Goal: Information Seeking & Learning: Check status

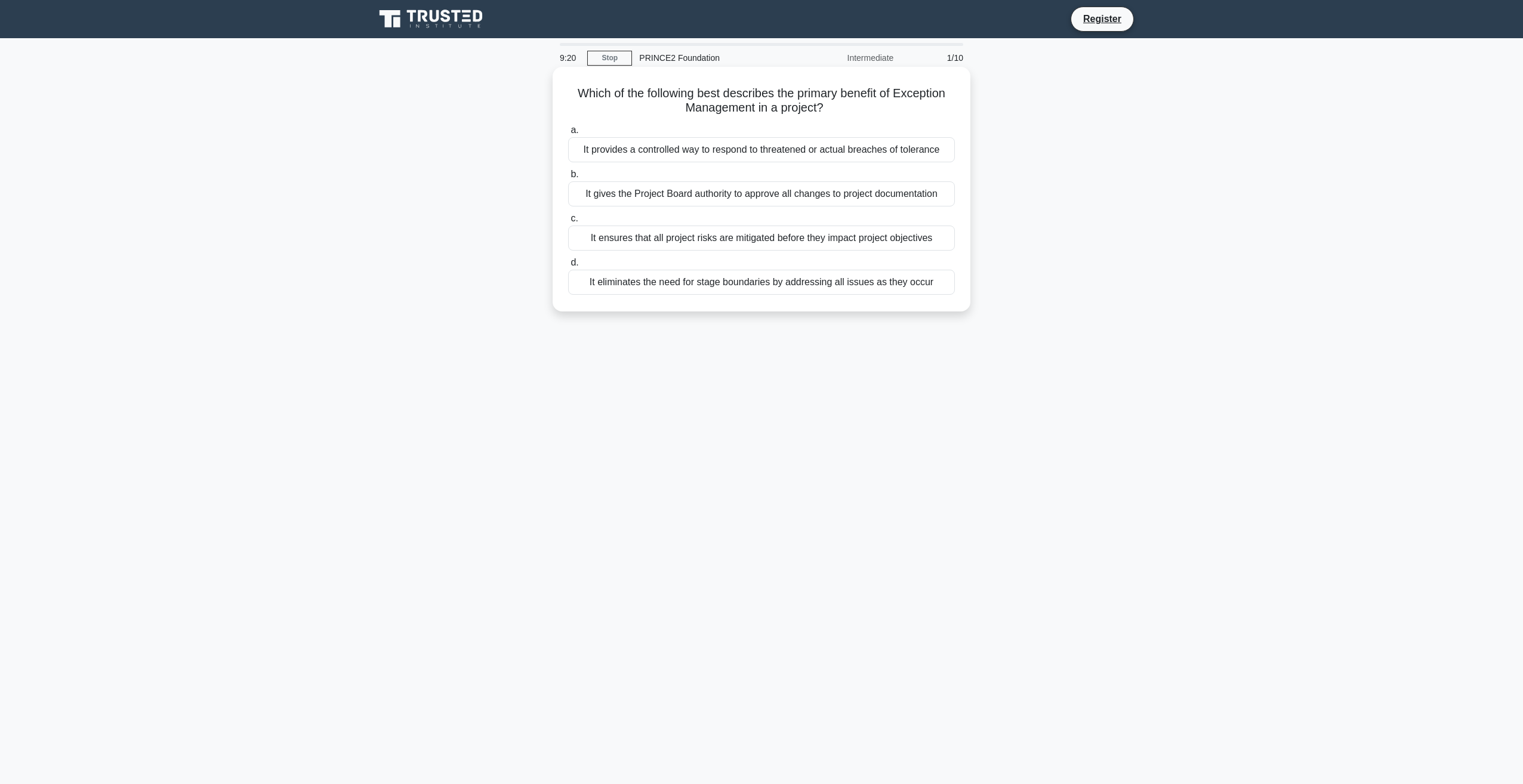
click at [756, 150] on div "It provides a controlled way to respond to threatened or actual breaches of tol…" at bounding box center [762, 150] width 387 height 25
click at [568, 134] on input "a. It provides a controlled way to respond to threatened or actual breaches of …" at bounding box center [568, 130] width 0 height 8
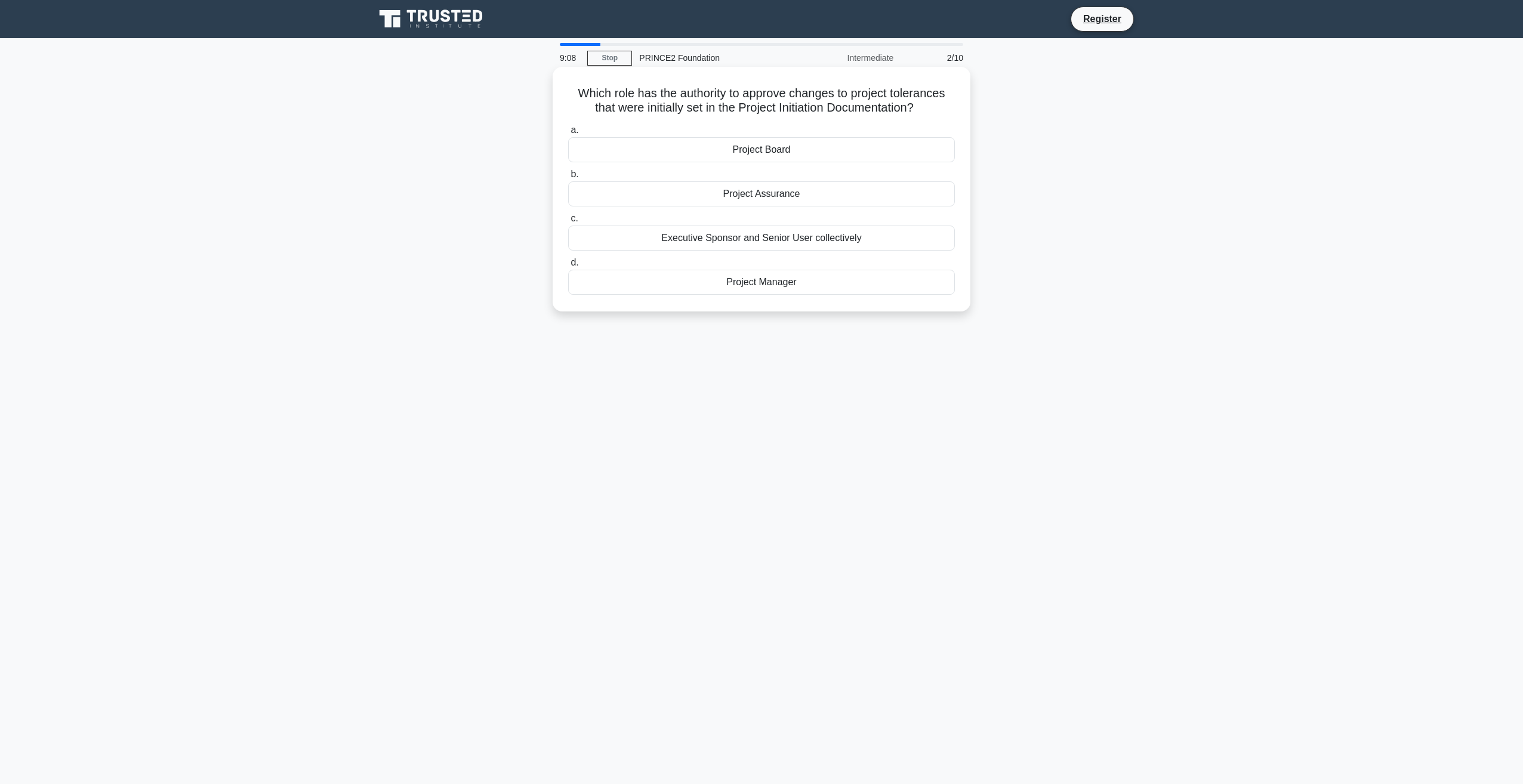
click at [784, 242] on div "Executive Sponsor and Senior User collectively" at bounding box center [762, 238] width 387 height 25
click at [568, 223] on input "c. Executive Sponsor and Senior User collectively" at bounding box center [568, 218] width 0 height 8
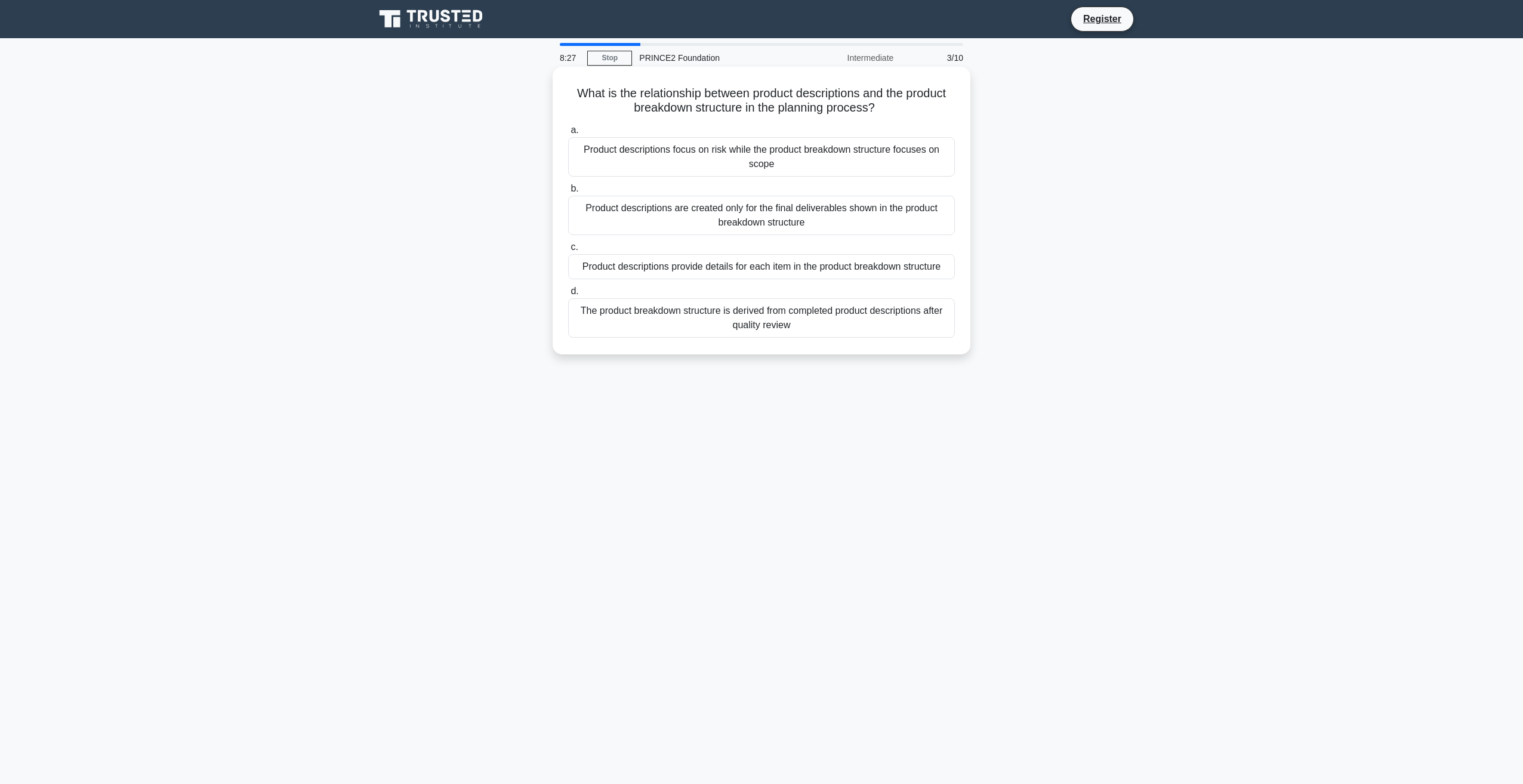
click at [706, 270] on div "Product descriptions provide details for each item in the product breakdown str…" at bounding box center [762, 267] width 387 height 25
click at [568, 251] on input "c. Product descriptions provide details for each item in the product breakdown …" at bounding box center [568, 247] width 0 height 8
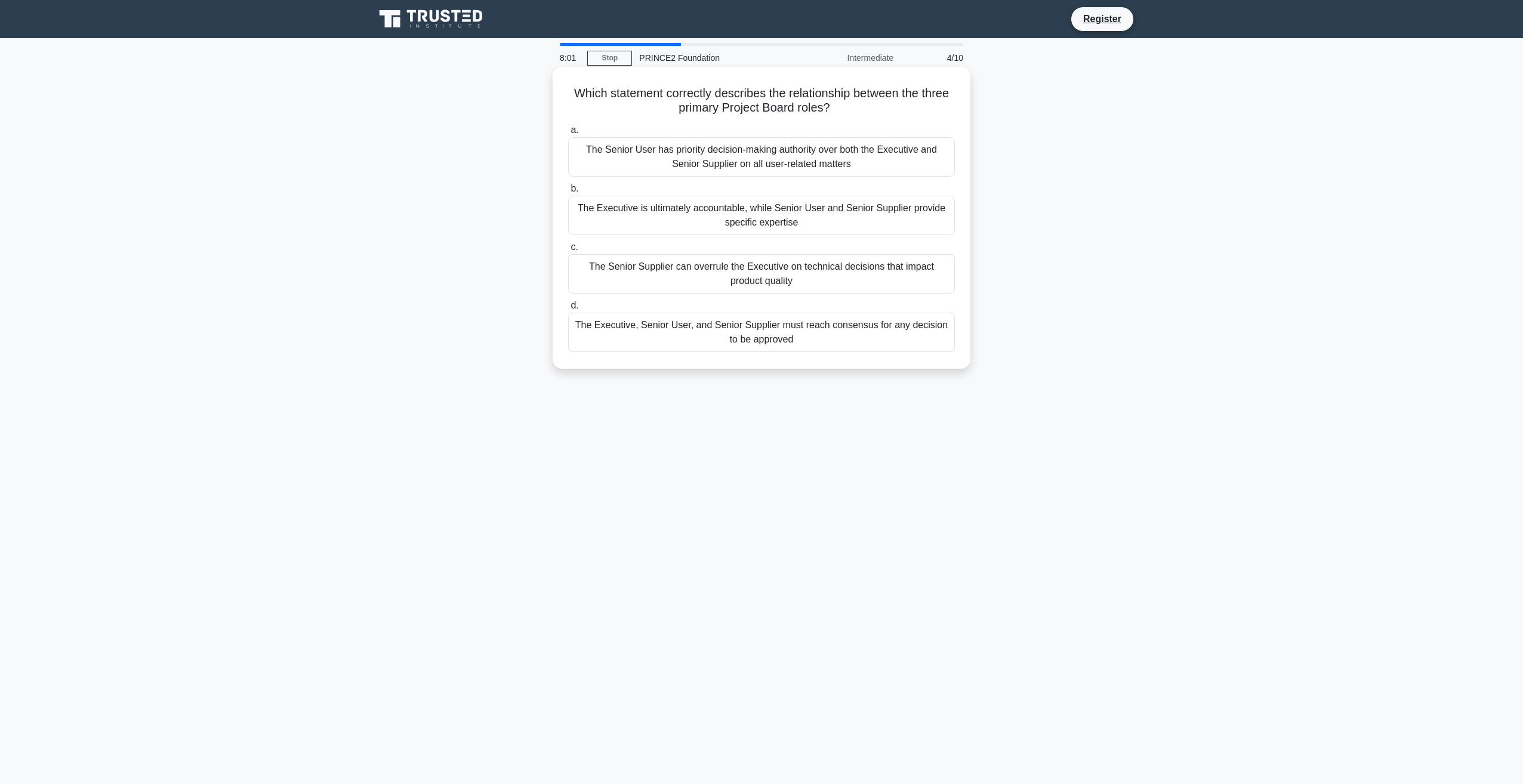
click at [781, 154] on div "The Senior User has priority decision-making authority over both the Executive …" at bounding box center [762, 157] width 387 height 40
click at [568, 134] on input "a. The Senior User has priority decision-making authority over both the Executi…" at bounding box center [568, 130] width 0 height 8
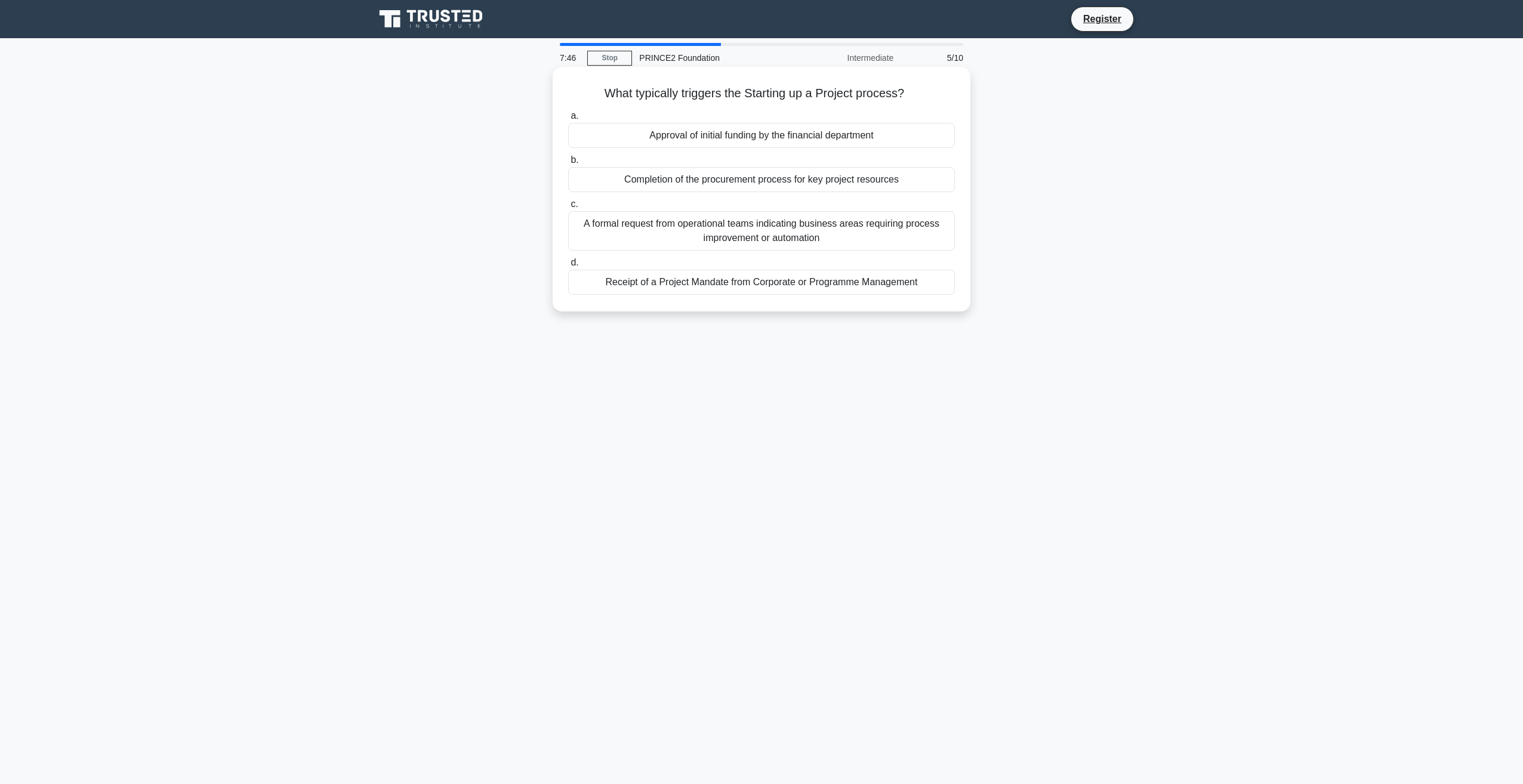
click at [749, 279] on div "Receipt of a Project Mandate from Corporate or Programme Management" at bounding box center [762, 282] width 387 height 25
click at [568, 267] on input "d. Receipt of a Project Mandate from Corporate or Programme Management" at bounding box center [568, 263] width 0 height 8
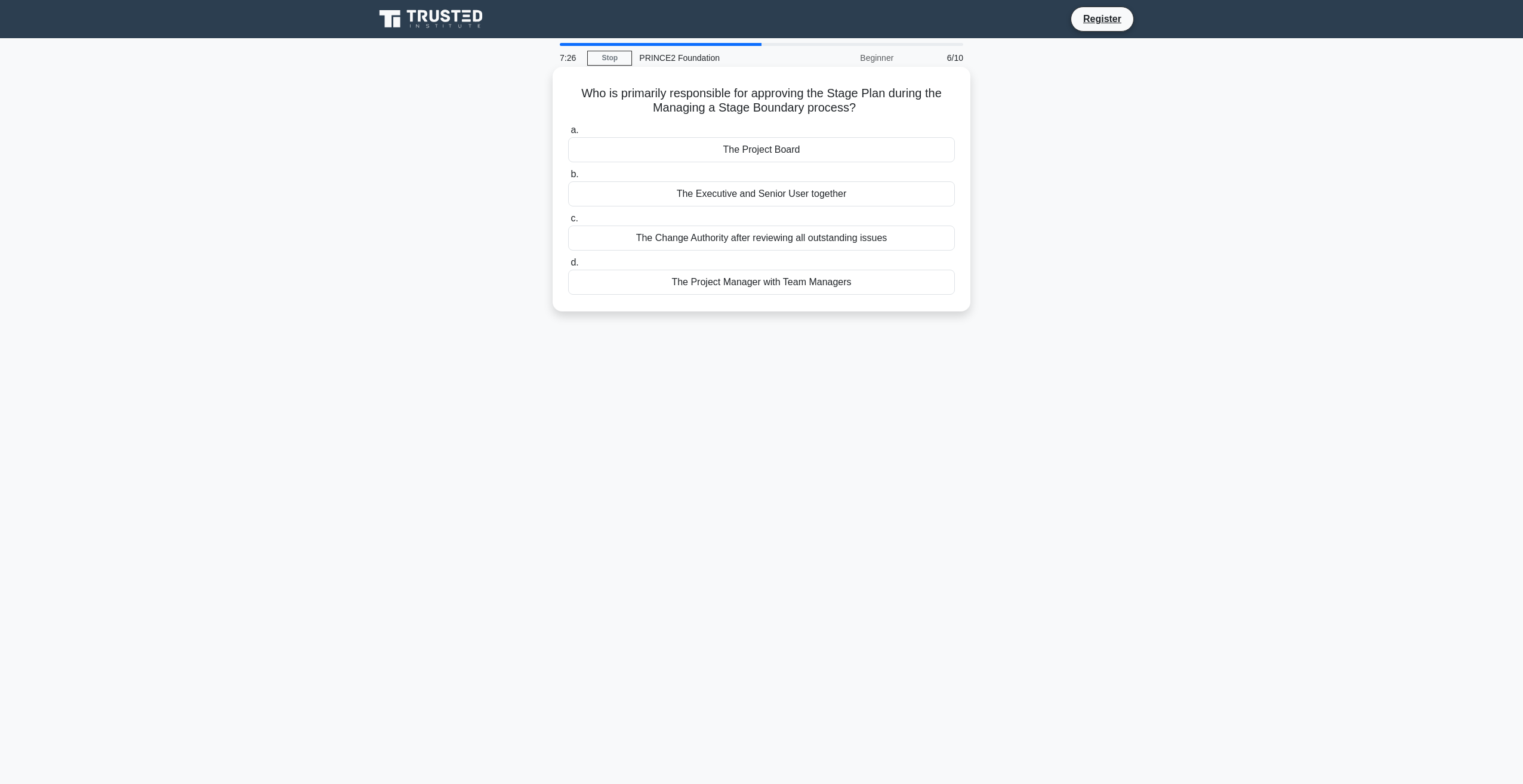
click at [806, 148] on div "The Project Board" at bounding box center [762, 150] width 387 height 25
click at [568, 134] on input "a. The Project Board" at bounding box center [568, 130] width 0 height 8
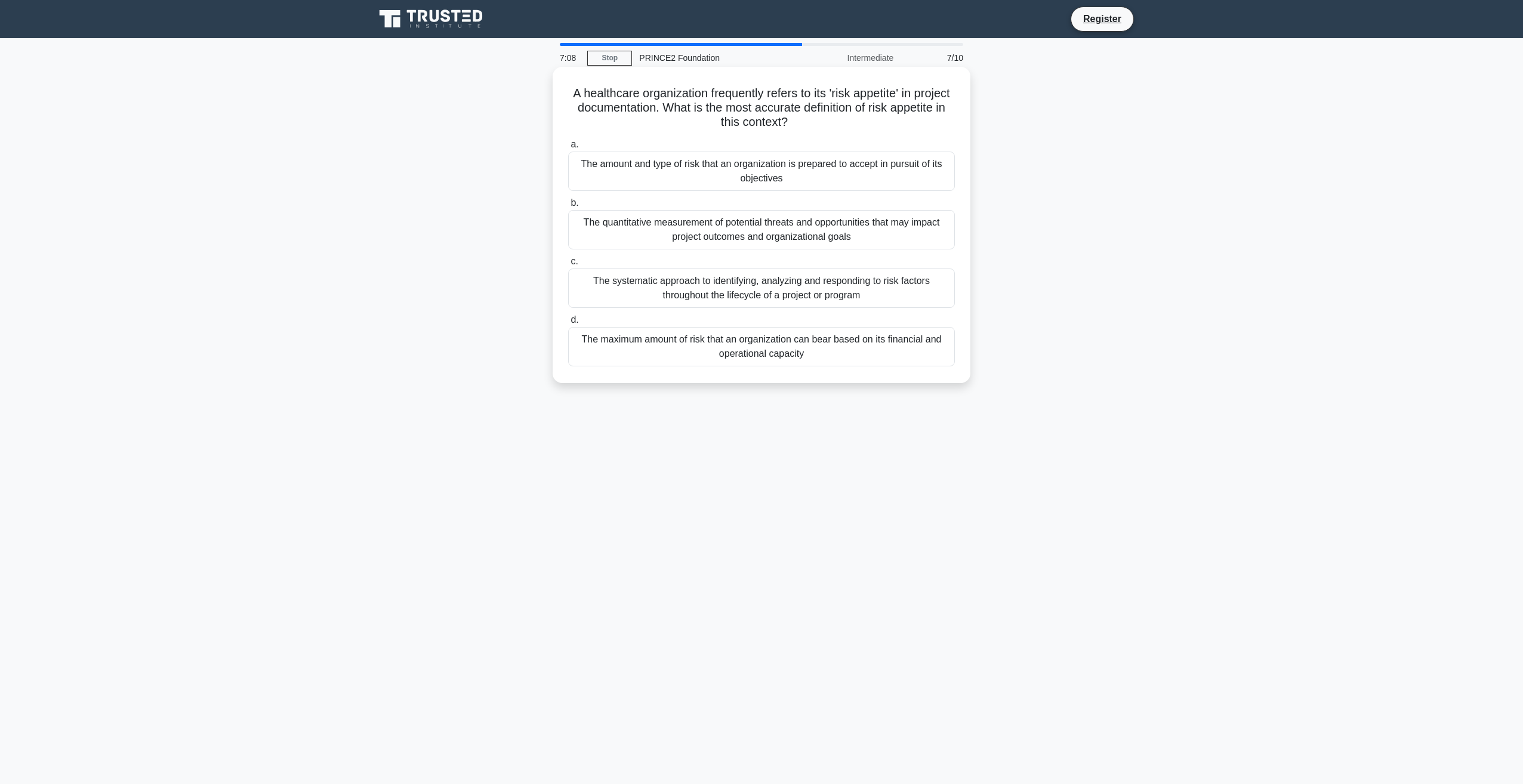
click at [718, 166] on div "The amount and type of risk that an organization is prepared to accept in pursu…" at bounding box center [762, 171] width 387 height 40
click at [568, 148] on input "a. The amount and type of risk that an organization is prepared to accept in pu…" at bounding box center [568, 144] width 0 height 8
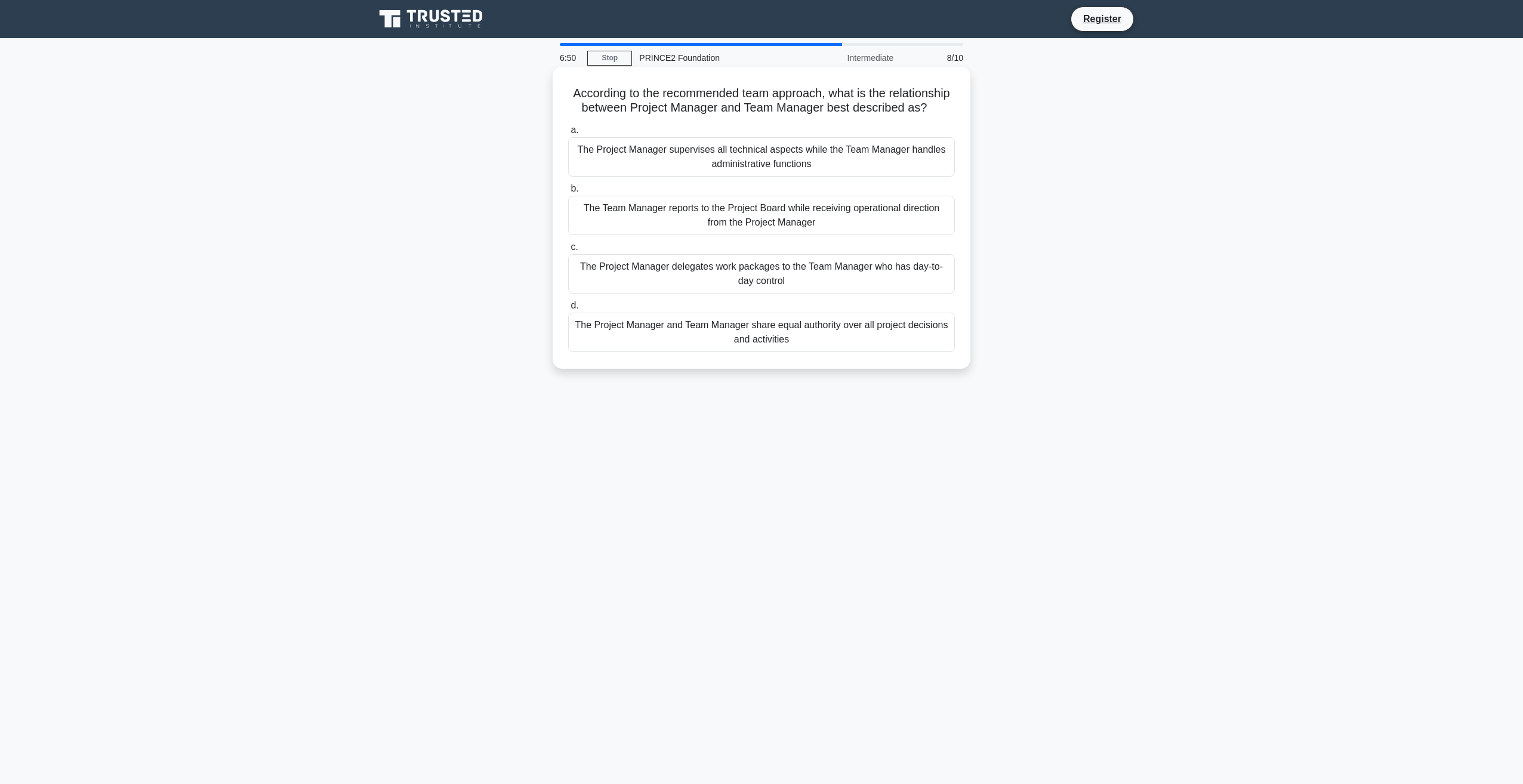
click at [788, 288] on div "The Project Manager delegates work packages to the Team Manager who has day-to-…" at bounding box center [762, 274] width 387 height 40
click at [568, 251] on input "c. The Project Manager delegates work packages to the Team Manager who has day-…" at bounding box center [568, 247] width 0 height 8
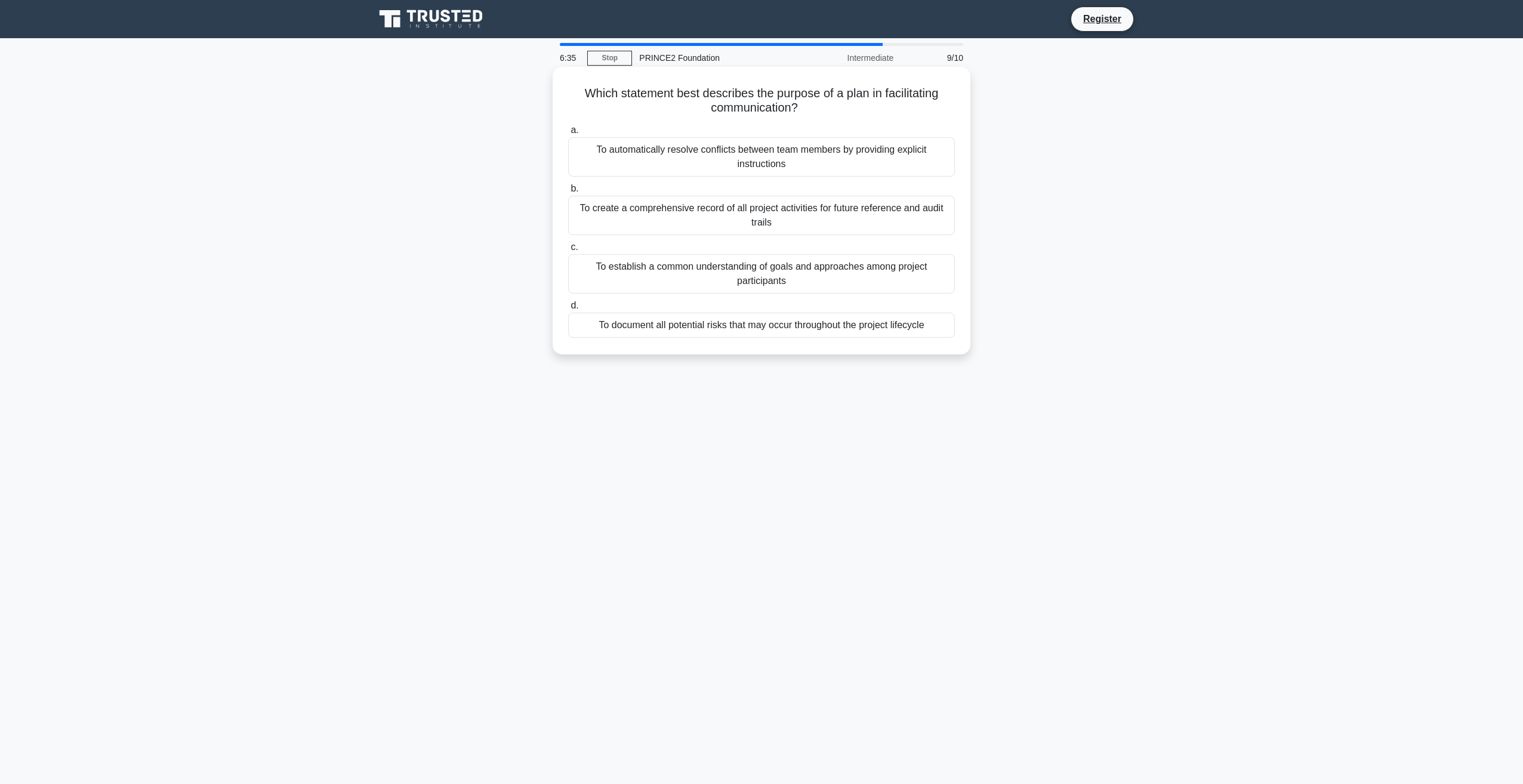
click at [695, 279] on div "To establish a common understanding of goals and approaches among project parti…" at bounding box center [762, 274] width 387 height 40
click at [568, 251] on input "c. To establish a common understanding of goals and approaches among project pa…" at bounding box center [568, 247] width 0 height 8
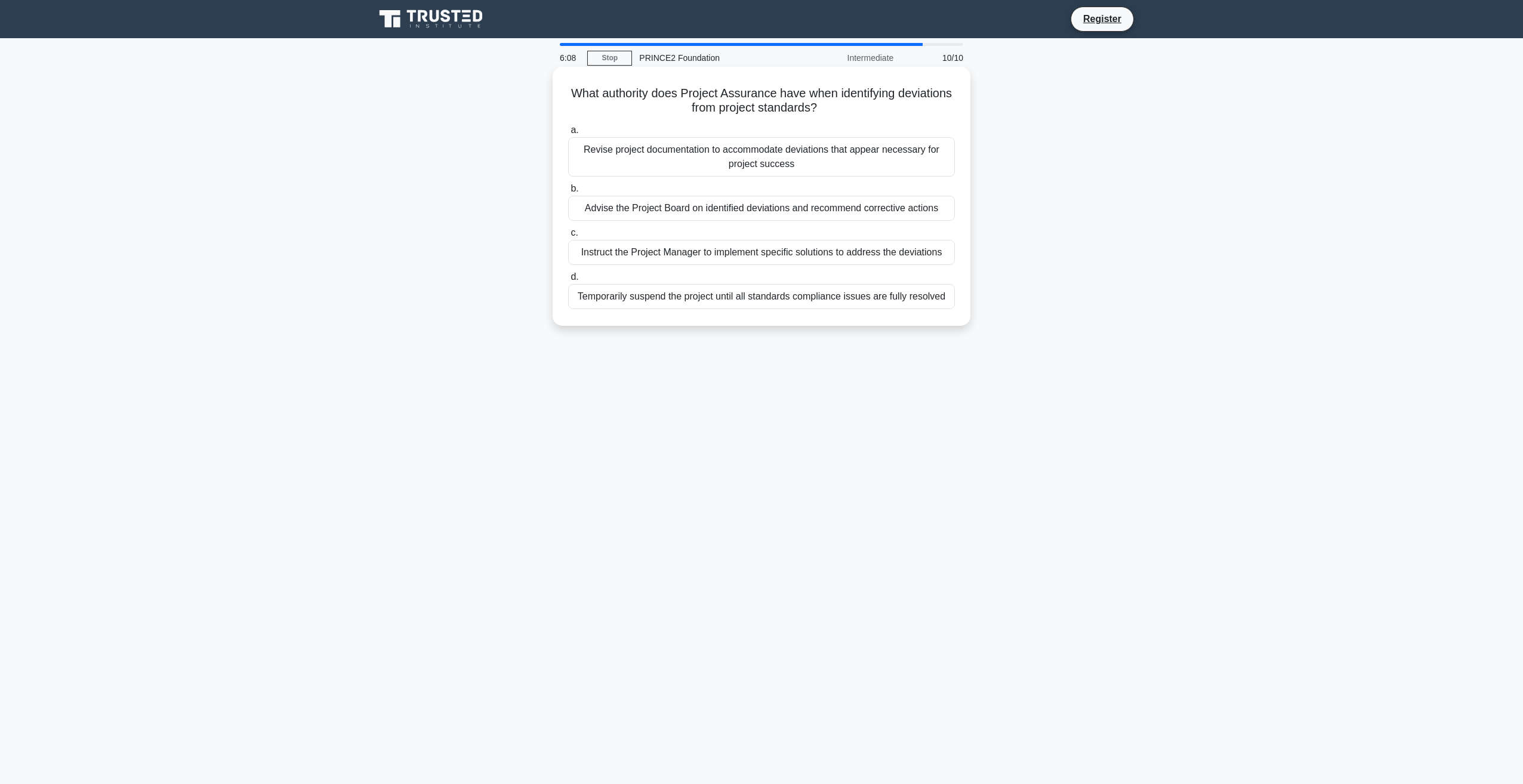
click at [715, 252] on div "Instruct the Project Manager to implement specific solutions to address the dev…" at bounding box center [762, 252] width 387 height 25
click at [568, 237] on input "c. Instruct the Project Manager to implement specific solutions to address the …" at bounding box center [568, 233] width 0 height 8
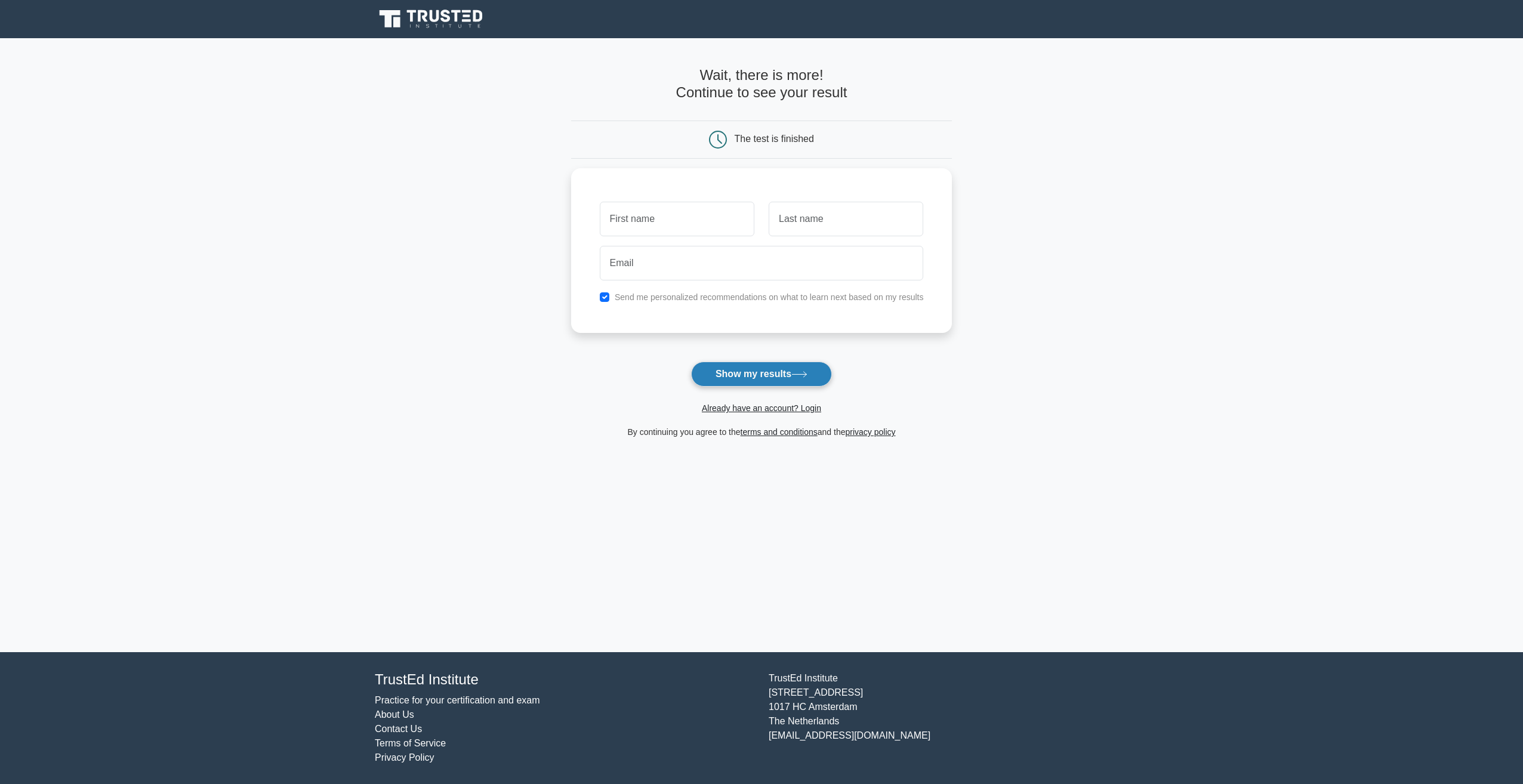
click at [744, 371] on button "Show my results" at bounding box center [761, 374] width 141 height 25
click at [672, 220] on input "text" at bounding box center [677, 216] width 155 height 35
type input "nick"
click at [786, 214] on input "text" at bounding box center [846, 216] width 155 height 35
type input "Clarke"
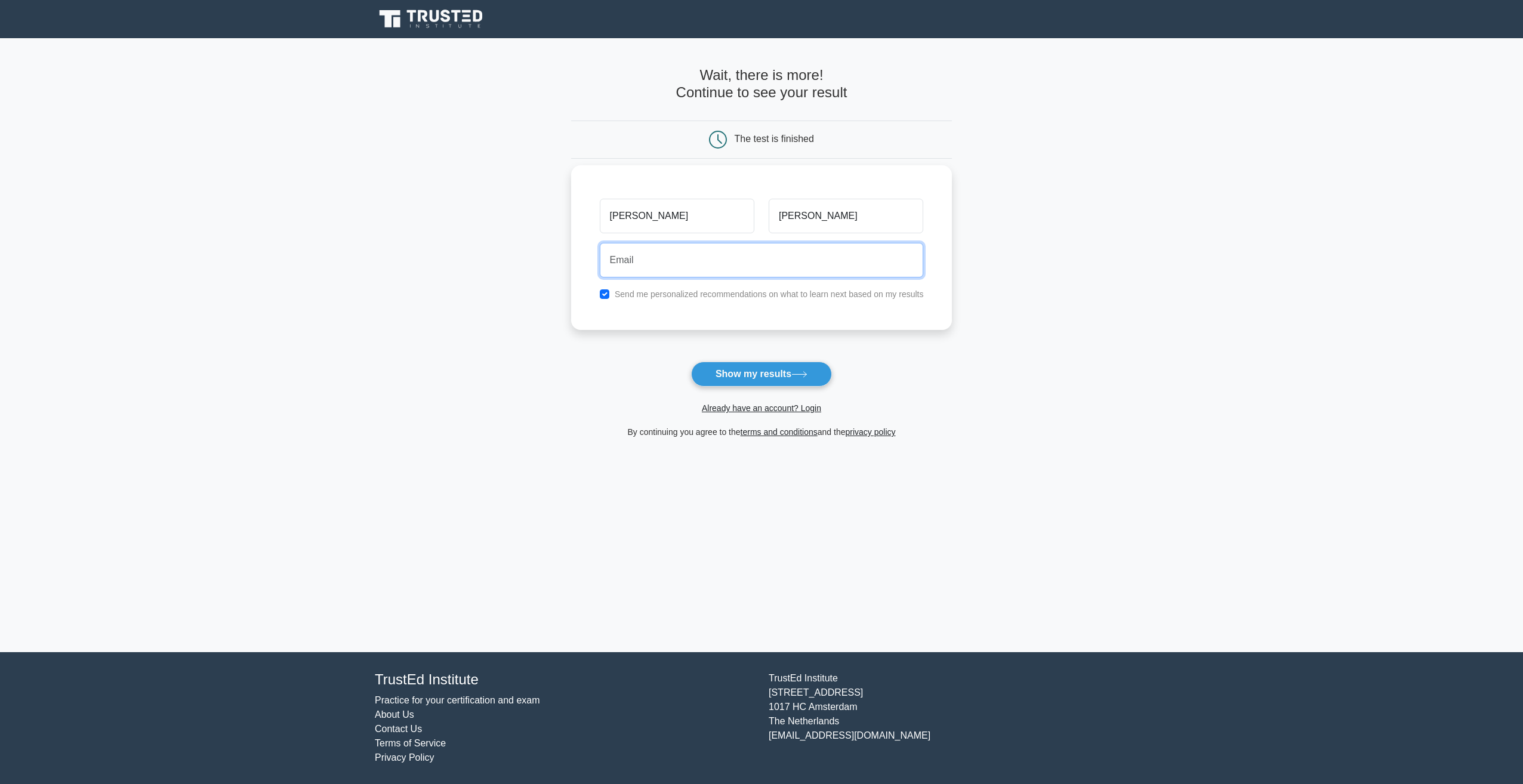
click at [714, 272] on input "email" at bounding box center [761, 260] width 324 height 35
type input "nickclarke1988@gmail.com"
click at [745, 374] on button "Show my results" at bounding box center [761, 374] width 141 height 25
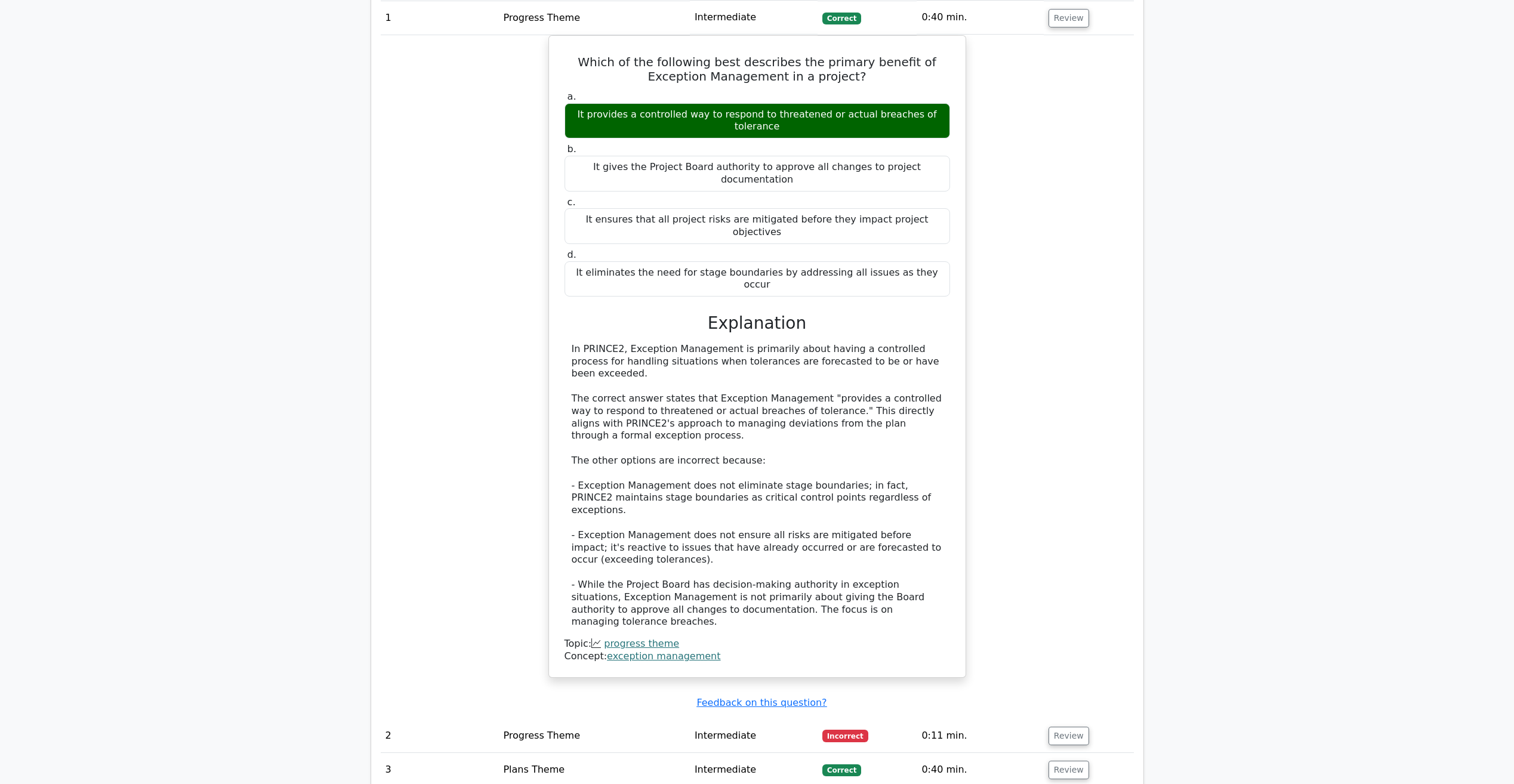
scroll to position [959, 0]
click at [384, 720] on td "2" at bounding box center [440, 736] width 118 height 34
click at [1063, 727] on button "Review" at bounding box center [1069, 736] width 41 height 19
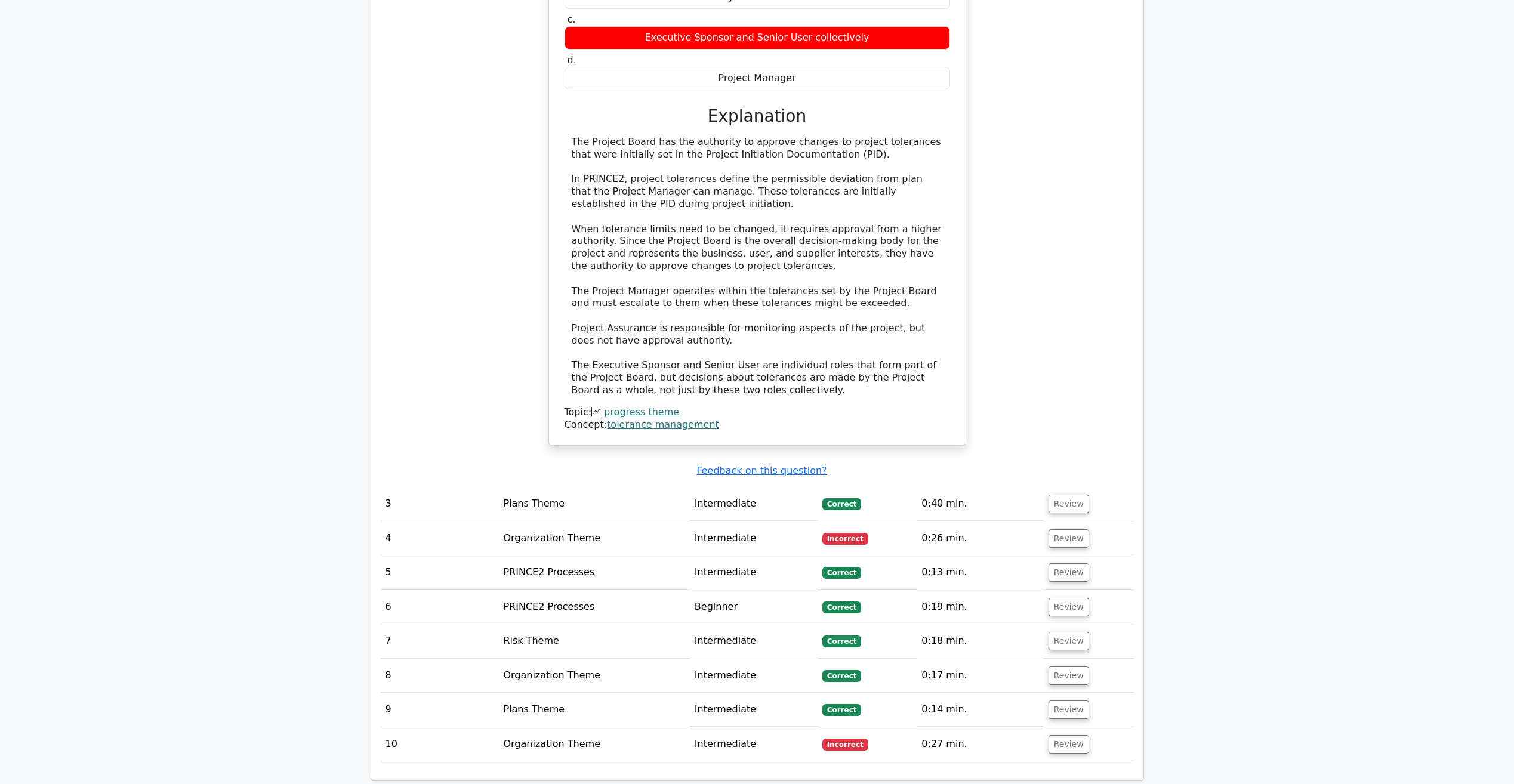
scroll to position [1914, 0]
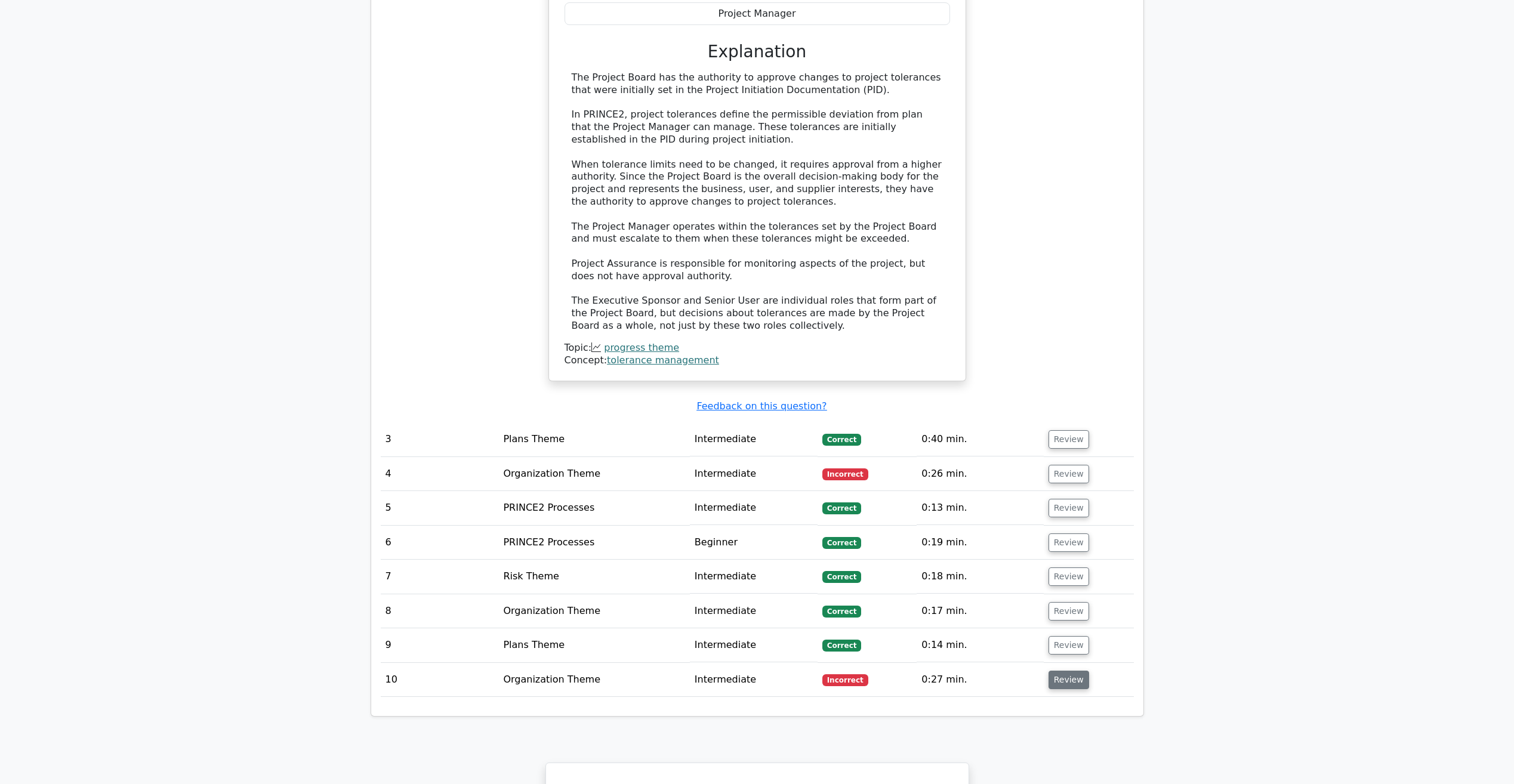
click at [1077, 671] on button "Review" at bounding box center [1069, 680] width 41 height 19
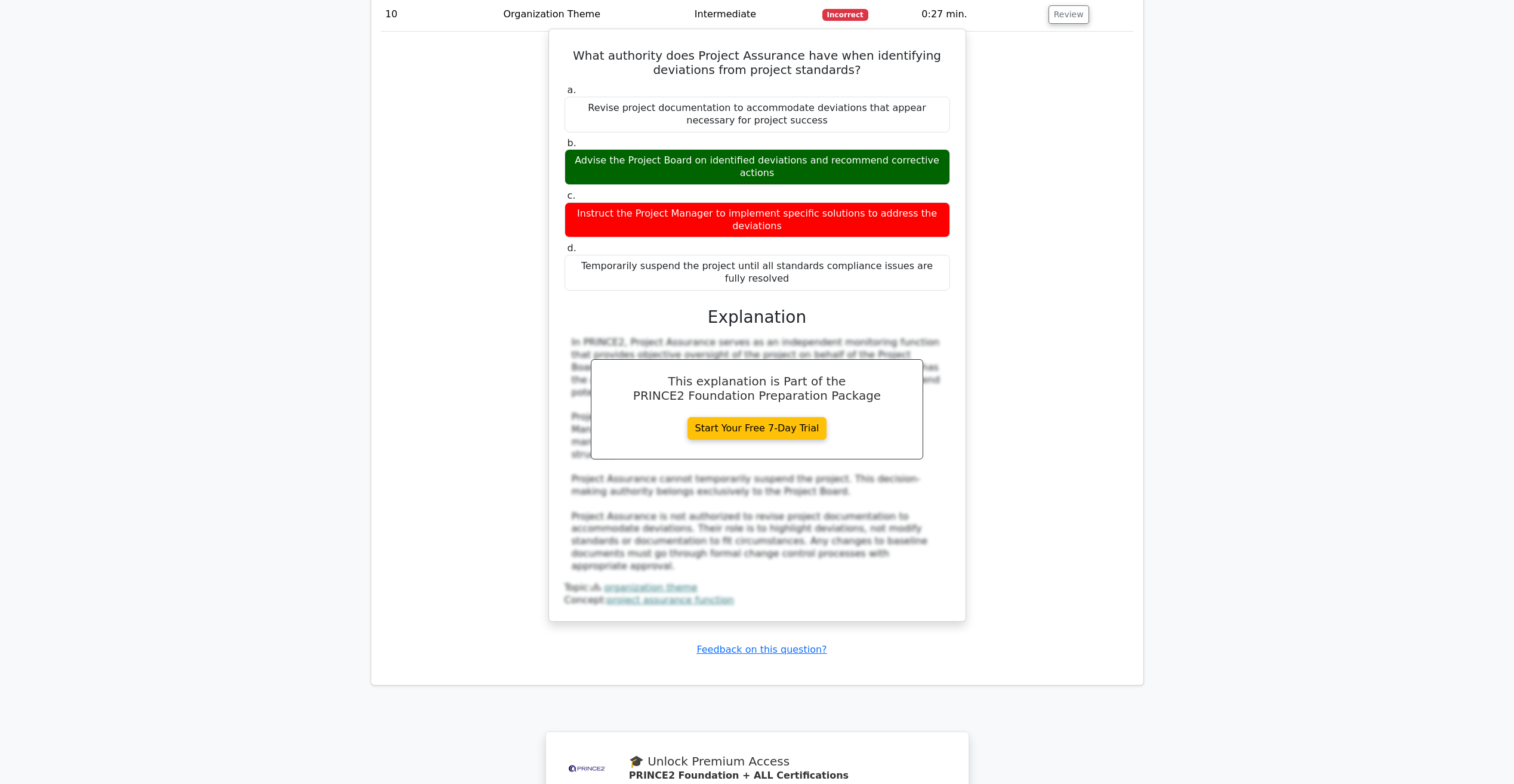
scroll to position [2546, 0]
